Goal: Transaction & Acquisition: Book appointment/travel/reservation

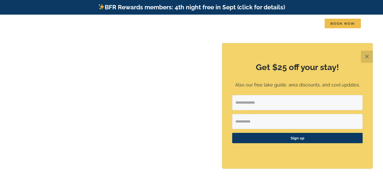
click at [367, 54] on button "✕" at bounding box center [367, 57] width 12 height 12
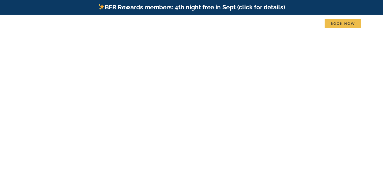
scroll to position [9, 0]
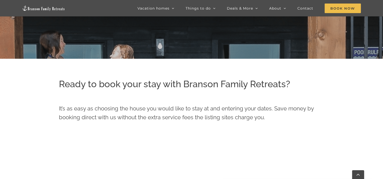
scroll to position [128, 0]
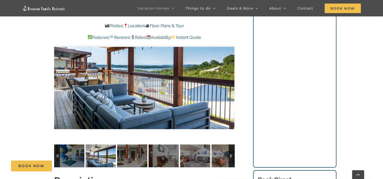
scroll to position [393, 0]
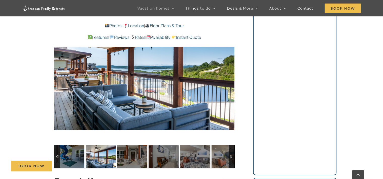
click at [140, 163] on div "Book Now" at bounding box center [195, 166] width 369 height 11
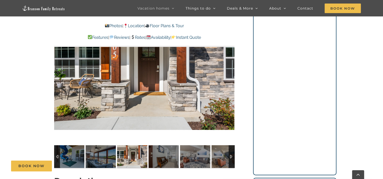
click at [171, 161] on div "Book Now" at bounding box center [195, 166] width 369 height 11
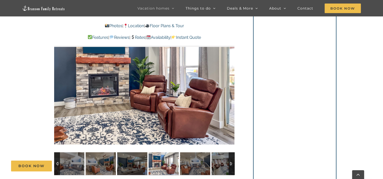
scroll to position [387, 0]
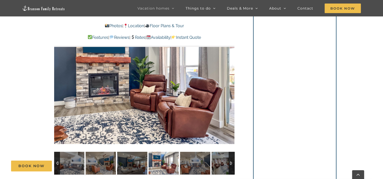
click at [206, 164] on div "Book Now" at bounding box center [195, 166] width 369 height 11
click at [198, 165] on div "Book Now" at bounding box center [195, 166] width 369 height 11
click at [234, 166] on div "Book Now" at bounding box center [195, 166] width 369 height 11
click at [222, 168] on div "Book Now" at bounding box center [195, 166] width 369 height 11
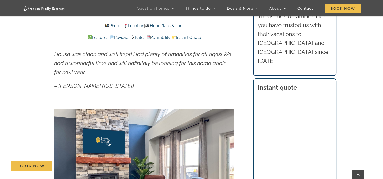
click at [114, 25] on link "Photos" at bounding box center [114, 25] width 18 height 5
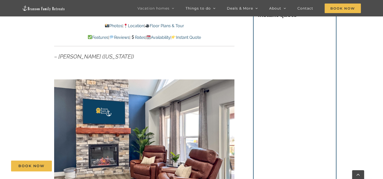
scroll to position [314, 0]
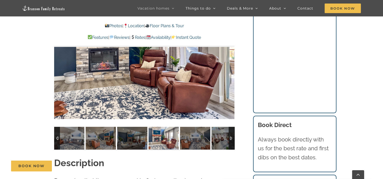
scroll to position [413, 0]
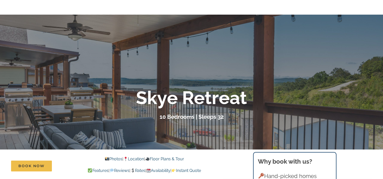
scroll to position [0, 0]
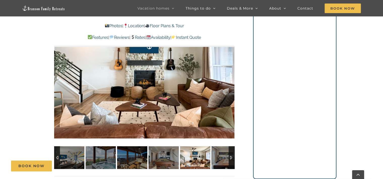
scroll to position [344, 0]
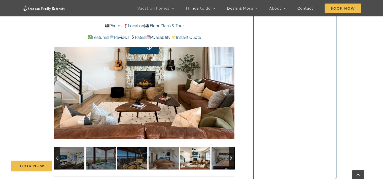
click at [222, 161] on div "Book Now" at bounding box center [195, 166] width 369 height 11
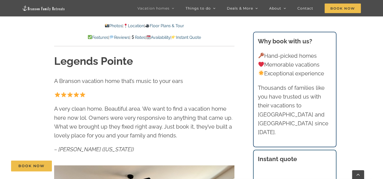
scroll to position [181, 0]
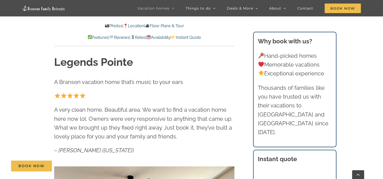
click at [175, 27] on link "Floor Plans & Tour" at bounding box center [164, 25] width 39 height 5
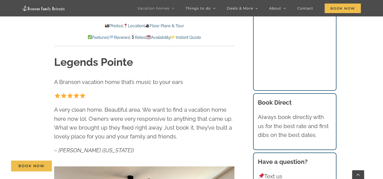
scroll to position [1824, 0]
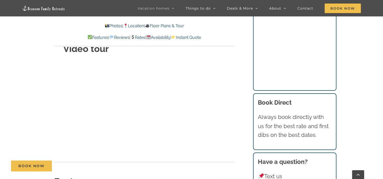
click at [233, 123] on div "Video tour" at bounding box center [144, 94] width 180 height 117
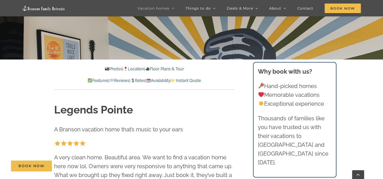
scroll to position [115, 0]
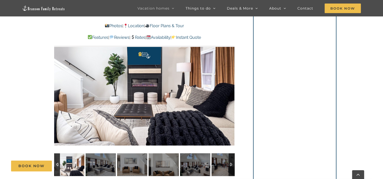
scroll to position [378, 0]
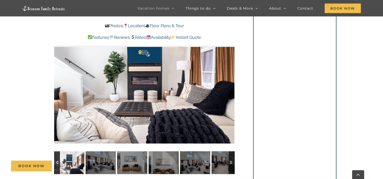
click at [103, 166] on div "Book Now" at bounding box center [195, 166] width 369 height 11
click at [74, 166] on div "Book Now" at bounding box center [195, 166] width 369 height 11
click at [56, 162] on div "Book Now" at bounding box center [195, 166] width 369 height 11
click at [197, 166] on div "Book Now" at bounding box center [195, 166] width 369 height 11
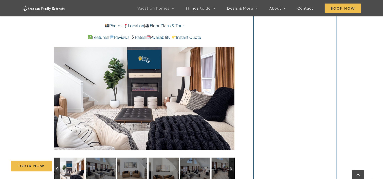
scroll to position [362, 0]
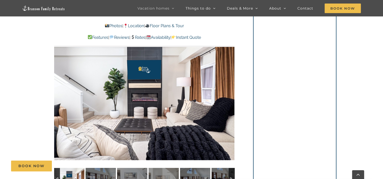
click at [194, 142] on div at bounding box center [144, 92] width 180 height 148
click at [229, 91] on div at bounding box center [225, 92] width 16 height 31
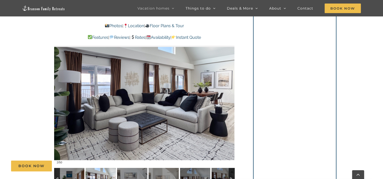
click at [229, 92] on div at bounding box center [225, 92] width 16 height 31
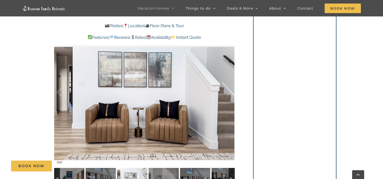
click at [233, 92] on div at bounding box center [144, 92] width 180 height 148
click at [233, 91] on div at bounding box center [144, 92] width 180 height 148
click at [229, 92] on div at bounding box center [225, 92] width 16 height 31
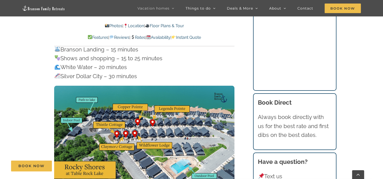
scroll to position [1513, 0]
